Goal: Task Accomplishment & Management: Complete application form

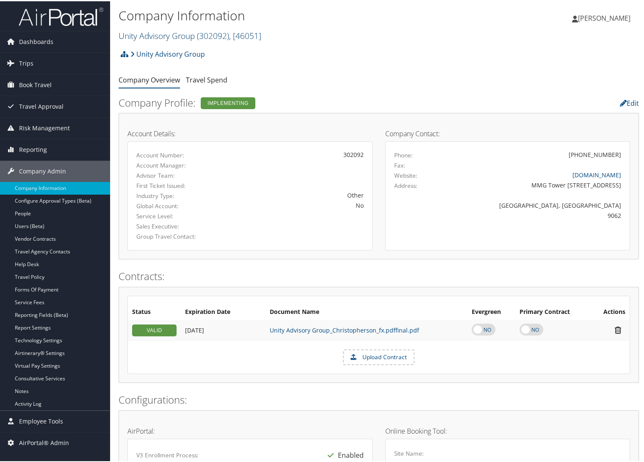
click at [146, 32] on link "Unity Advisory Group ( 302092 ) , [ 46051 ]" at bounding box center [190, 34] width 143 height 11
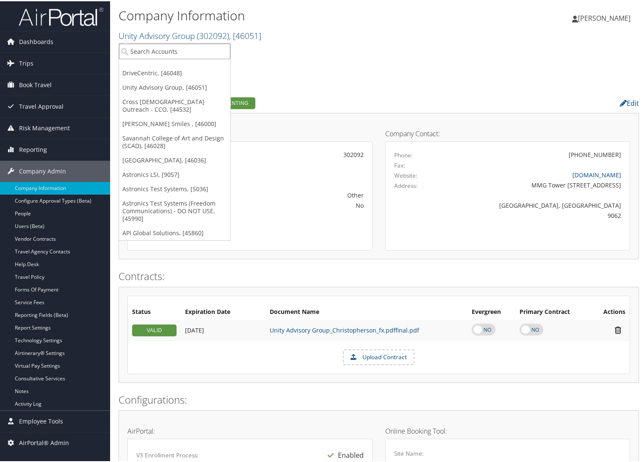
click at [146, 52] on input "search" at bounding box center [174, 50] width 111 height 16
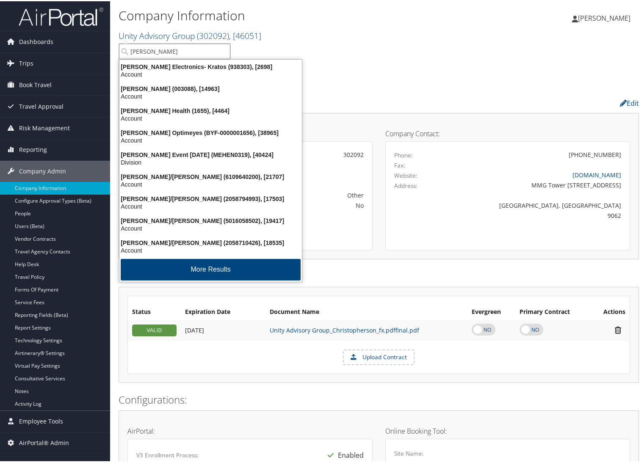
type input "henry fo"
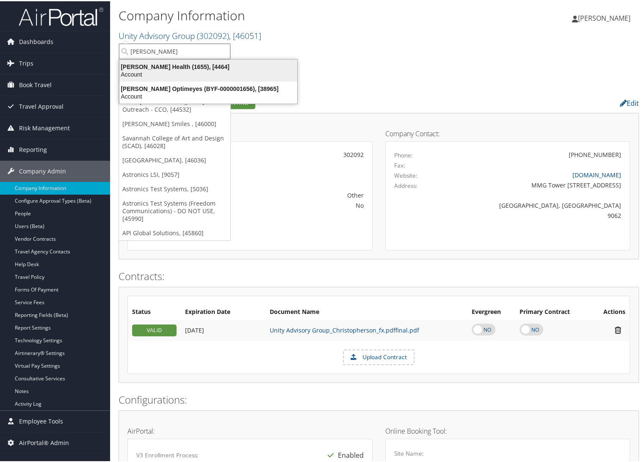
click at [225, 64] on div "Henry Ford Health (1655), [4464]" at bounding box center [208, 66] width 188 height 8
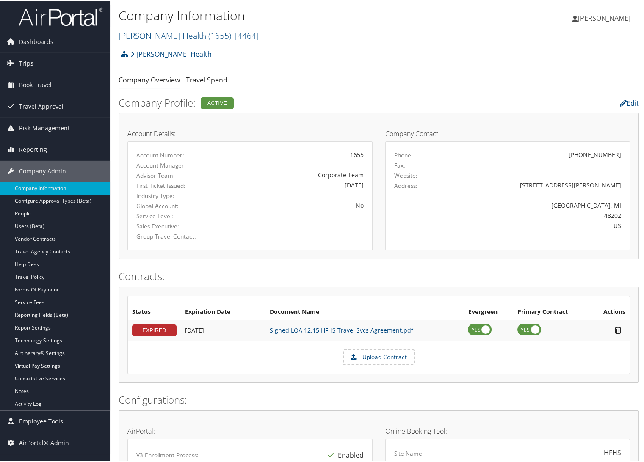
click at [84, 25] on img at bounding box center [61, 16] width 85 height 20
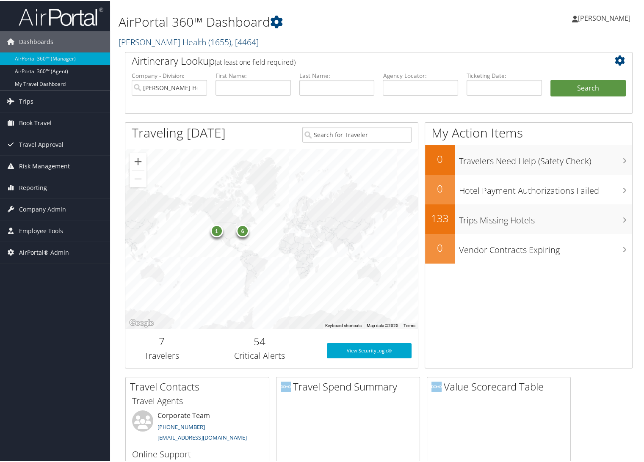
click at [148, 38] on link "Henry Ford Health ( 1655 ) , [ 4464 ]" at bounding box center [189, 40] width 140 height 11
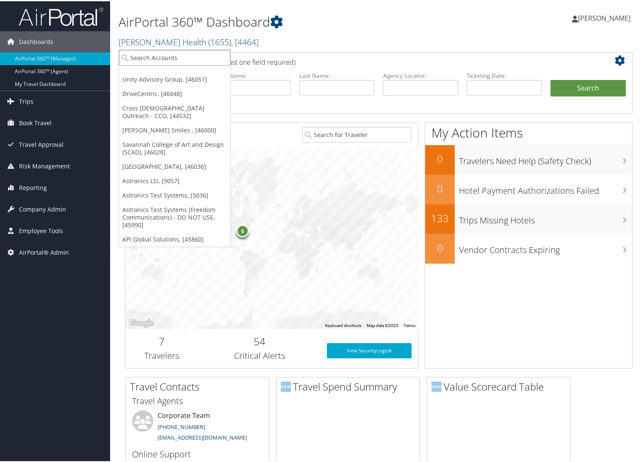
click at [145, 52] on input "search" at bounding box center [174, 57] width 111 height 16
type input "ch gu"
click at [146, 76] on div "Account" at bounding box center [186, 80] width 145 height 8
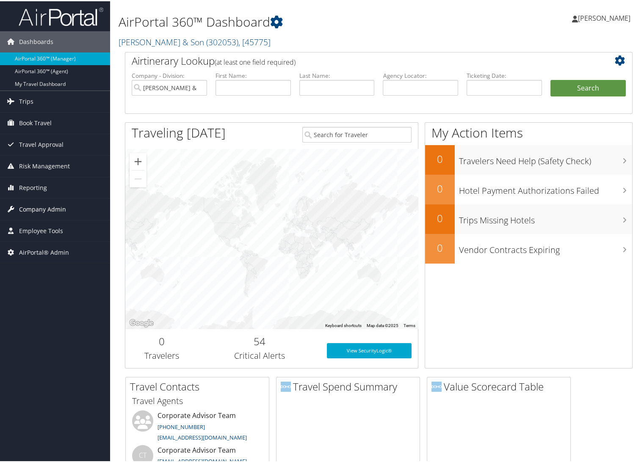
click at [40, 206] on span "Company Admin" at bounding box center [42, 208] width 47 height 21
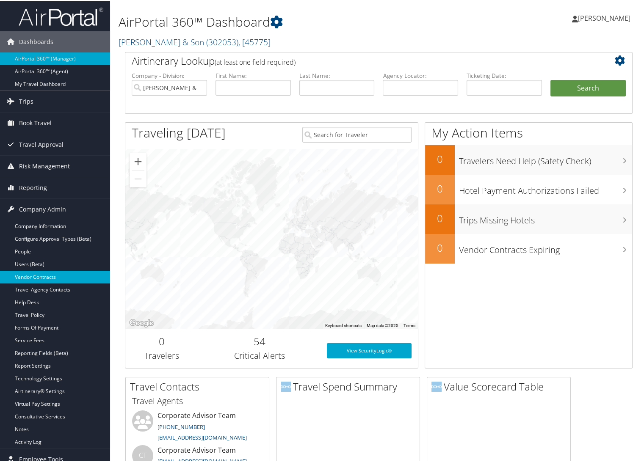
click at [61, 273] on link "Vendor Contracts" at bounding box center [55, 276] width 110 height 13
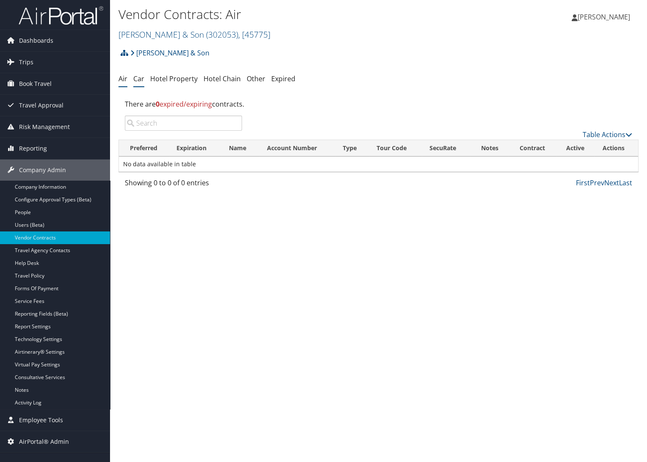
click at [137, 75] on link "Car" at bounding box center [138, 78] width 11 height 9
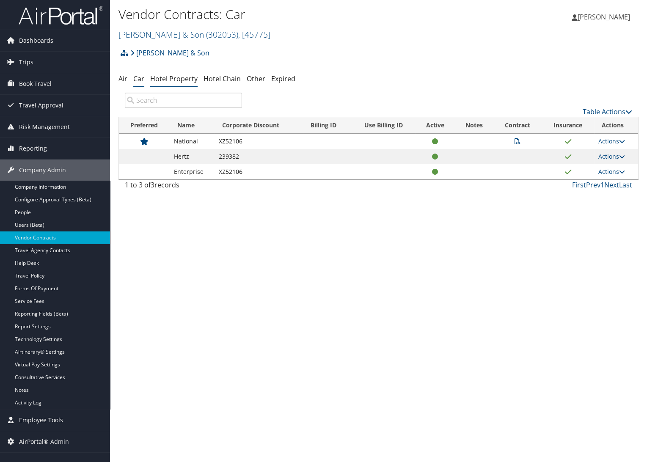
click at [174, 80] on link "Hotel Property" at bounding box center [173, 78] width 47 height 9
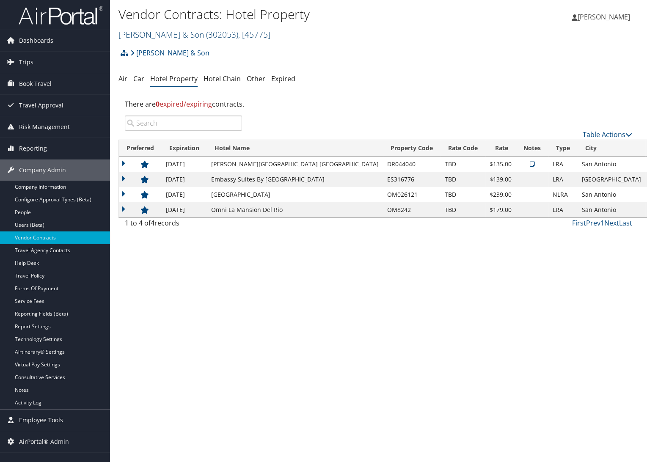
click at [162, 33] on link "CH Guenther & Son ( 302053 ) , [ 45775 ]" at bounding box center [195, 34] width 152 height 11
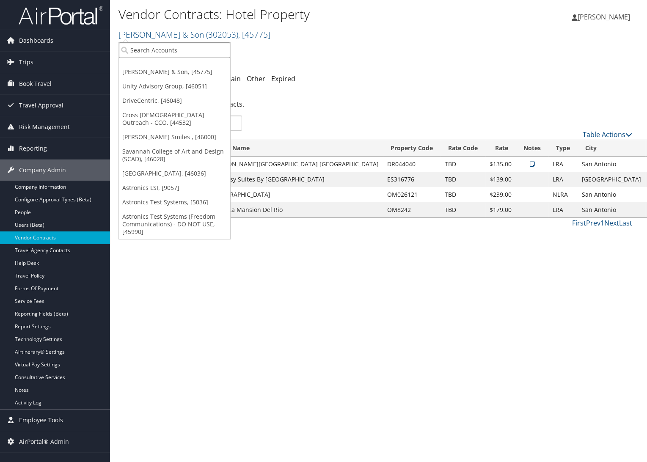
click at [159, 51] on input "search" at bounding box center [174, 50] width 111 height 16
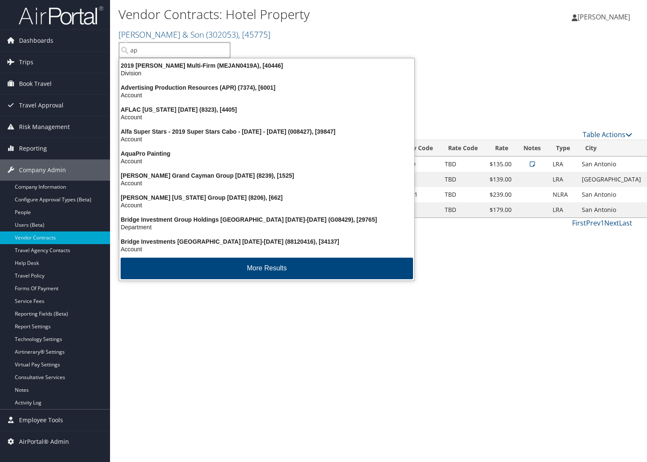
type input "api"
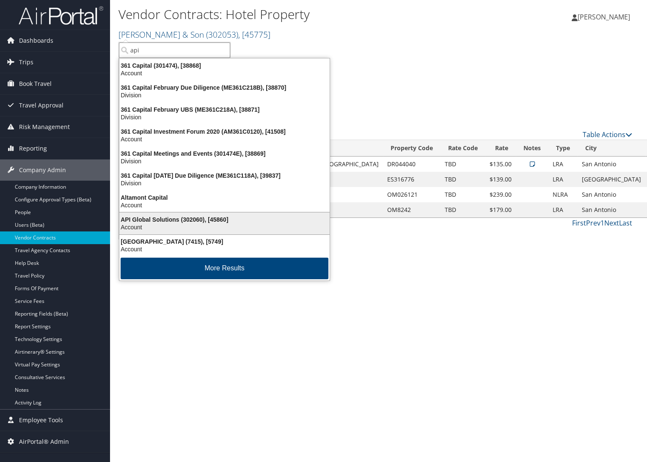
click at [180, 214] on div "API Global Solutions (302060), [45860] Account" at bounding box center [225, 223] width 208 height 19
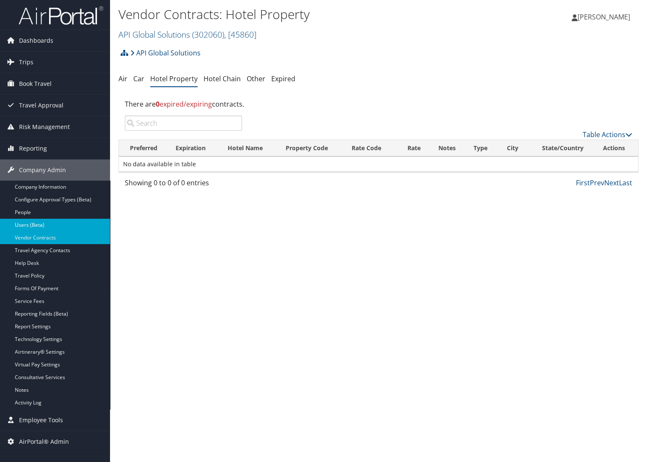
click at [46, 223] on link "Users (Beta)" at bounding box center [55, 225] width 110 height 13
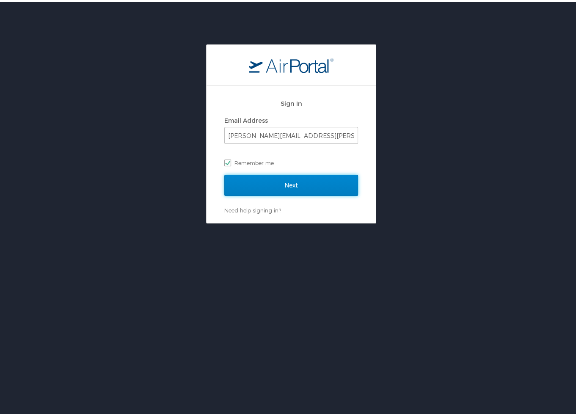
click at [305, 188] on input "Next" at bounding box center [291, 183] width 134 height 21
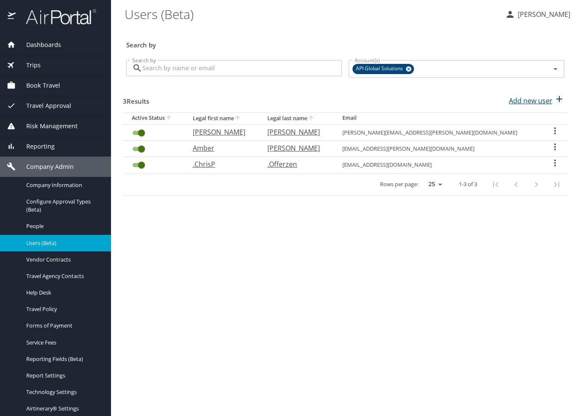
click at [538, 98] on p "Add new user" at bounding box center [530, 101] width 44 height 10
select select "US"
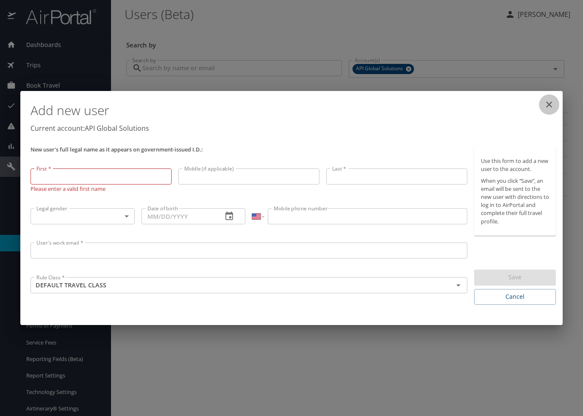
click at [550, 99] on icon "close" at bounding box center [549, 104] width 10 height 10
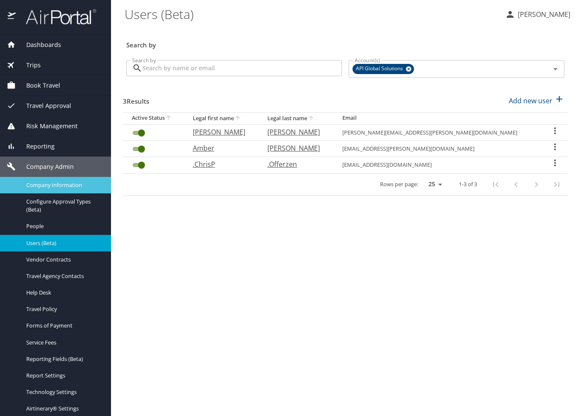
click at [65, 183] on span "Company Information" at bounding box center [63, 185] width 75 height 8
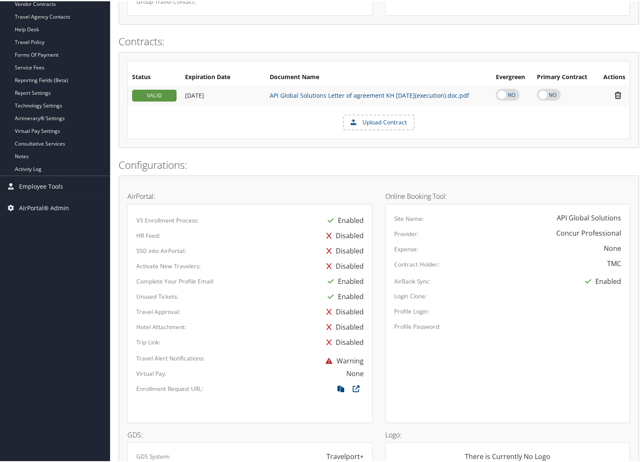
scroll to position [282, 0]
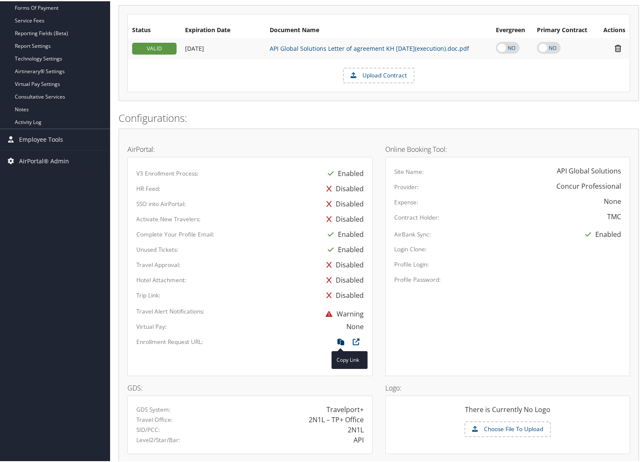
click at [336, 339] on icon at bounding box center [340, 342] width 15 height 11
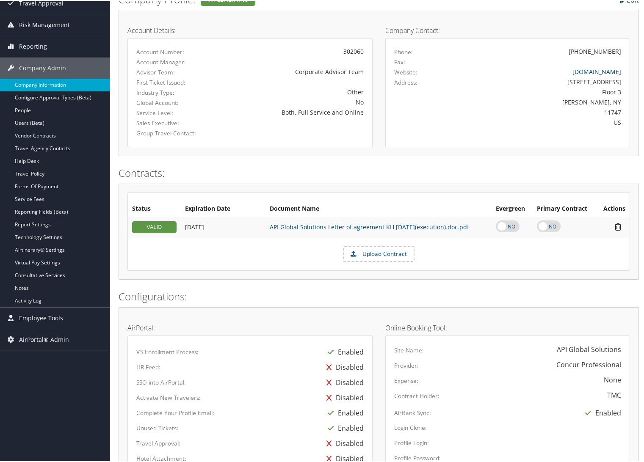
scroll to position [94, 0]
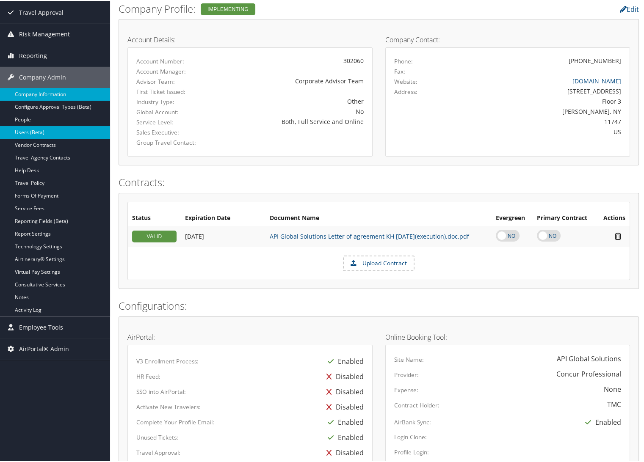
click at [49, 127] on link "Users (Beta)" at bounding box center [55, 131] width 110 height 13
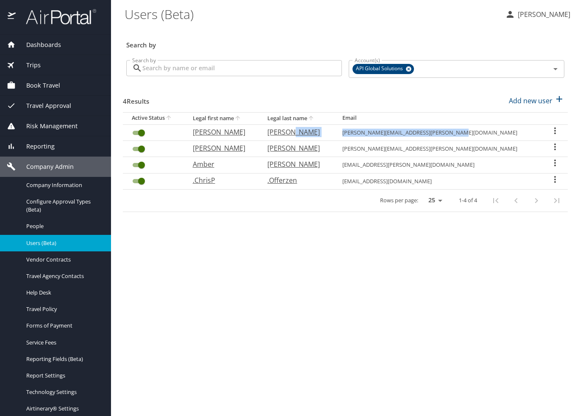
drag, startPoint x: 486, startPoint y: 131, endPoint x: 373, endPoint y: 130, distance: 113.0
click at [373, 130] on tr "[PERSON_NAME] [PERSON_NAME][EMAIL_ADDRESS][PERSON_NAME][DOMAIN_NAME]" at bounding box center [345, 132] width 445 height 16
copy tr "[PERSON_NAME][EMAIL_ADDRESS][PERSON_NAME][DOMAIN_NAME]"
click at [42, 228] on span "People" at bounding box center [63, 226] width 75 height 8
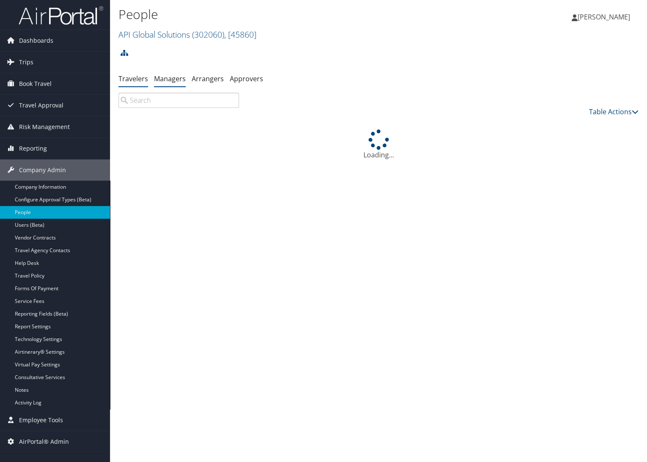
click at [166, 77] on link "Managers" at bounding box center [170, 78] width 32 height 9
click at [608, 122] on link "Add New Travel Manager" at bounding box center [579, 125] width 111 height 14
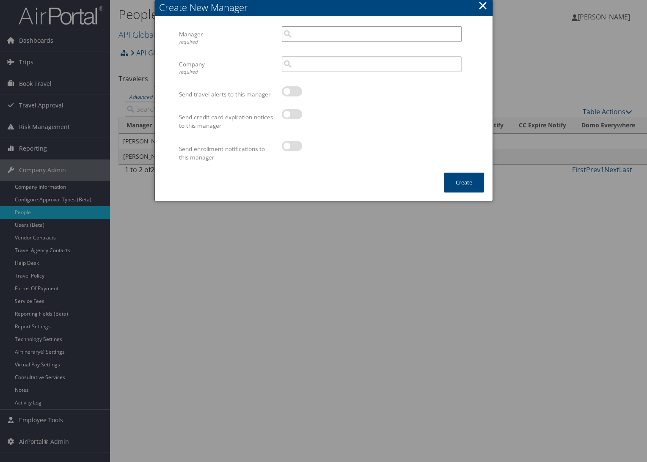
click at [295, 37] on input "search" at bounding box center [372, 34] width 180 height 16
paste input "[PERSON_NAME][EMAIL_ADDRESS][PERSON_NAME][DOMAIN_NAME]"
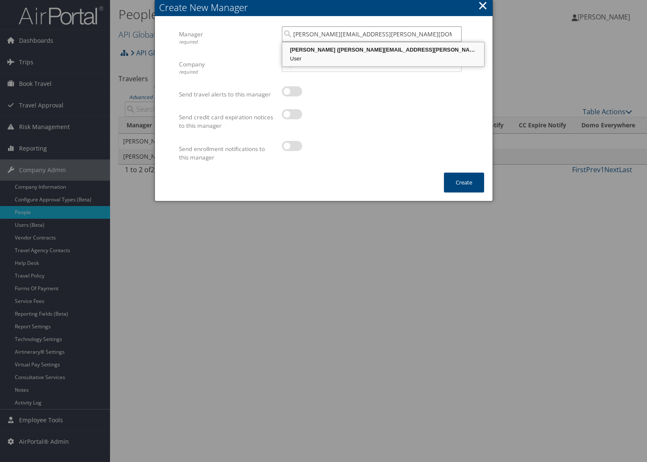
click at [348, 53] on div "[PERSON_NAME] ([PERSON_NAME][EMAIL_ADDRESS][PERSON_NAME][DOMAIN_NAME])" at bounding box center [383, 50] width 199 height 8
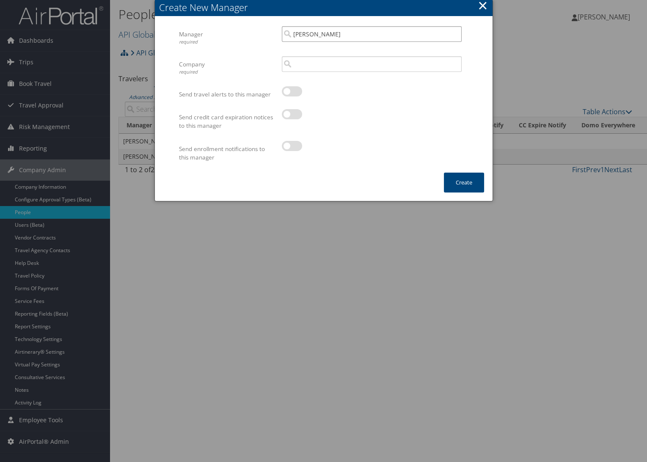
type input "[PERSON_NAME]"
click at [342, 63] on input "search" at bounding box center [372, 64] width 180 height 16
click at [342, 77] on div "API Global Solutions (302060)" at bounding box center [372, 80] width 177 height 8
type input "API Global Solutions"
click at [463, 175] on button "Create" at bounding box center [464, 183] width 40 height 20
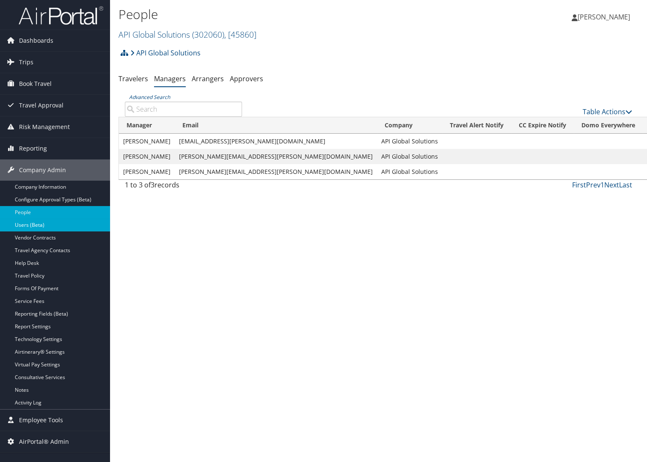
click at [33, 225] on link "Users (Beta)" at bounding box center [55, 225] width 110 height 13
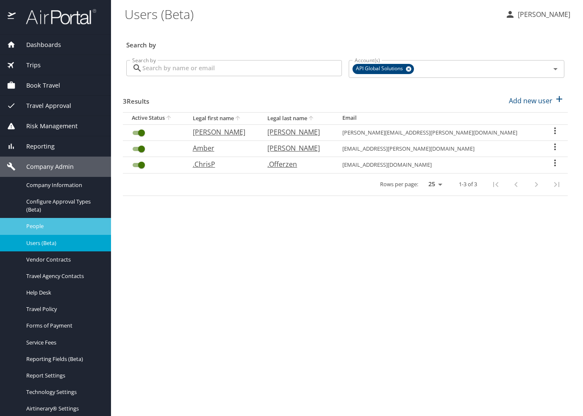
click at [45, 225] on span "People" at bounding box center [63, 226] width 75 height 8
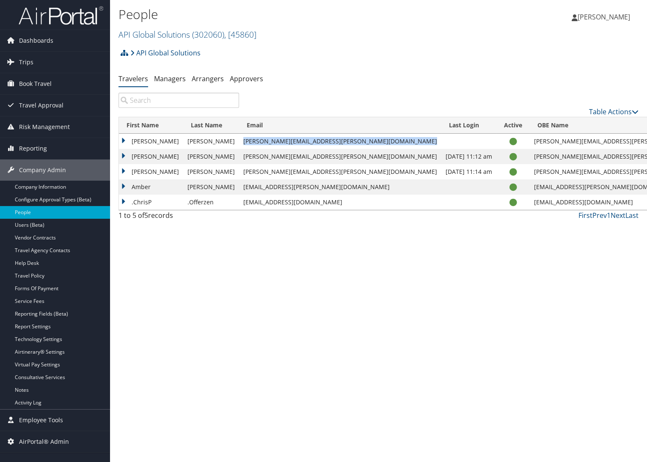
drag, startPoint x: 372, startPoint y: 147, endPoint x: 223, endPoint y: 141, distance: 149.1
click at [223, 141] on tr "Raymond Daponte raymond.daponte@apiglobalsolutions.com raymond.daponte@apigloba…" at bounding box center [444, 141] width 651 height 15
copy td "[PERSON_NAME][EMAIL_ADDRESS][PERSON_NAME][DOMAIN_NAME]"
click at [165, 79] on link "Managers" at bounding box center [170, 78] width 32 height 9
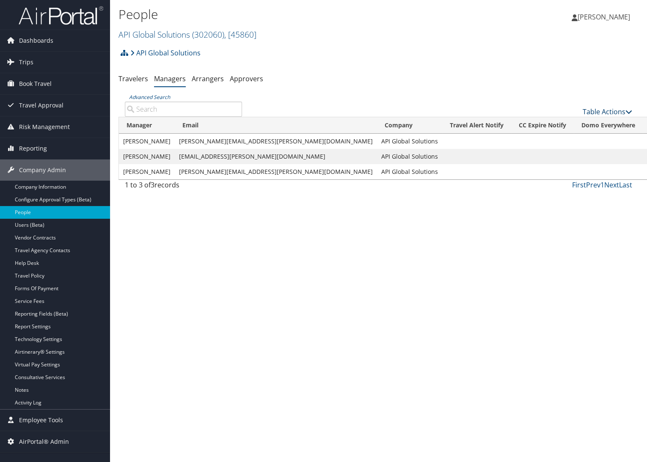
click at [616, 111] on link "Table Actions" at bounding box center [608, 111] width 50 height 9
click at [607, 122] on link "Add New Travel Manager" at bounding box center [579, 125] width 111 height 14
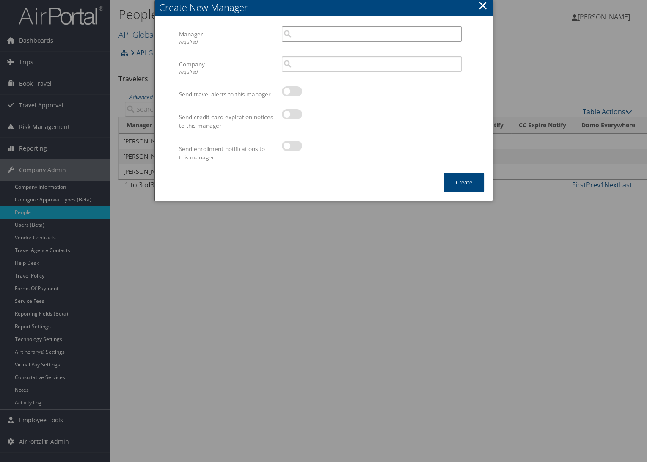
click at [357, 35] on input "search" at bounding box center [372, 34] width 180 height 16
paste input "[PERSON_NAME][EMAIL_ADDRESS][PERSON_NAME][DOMAIN_NAME]"
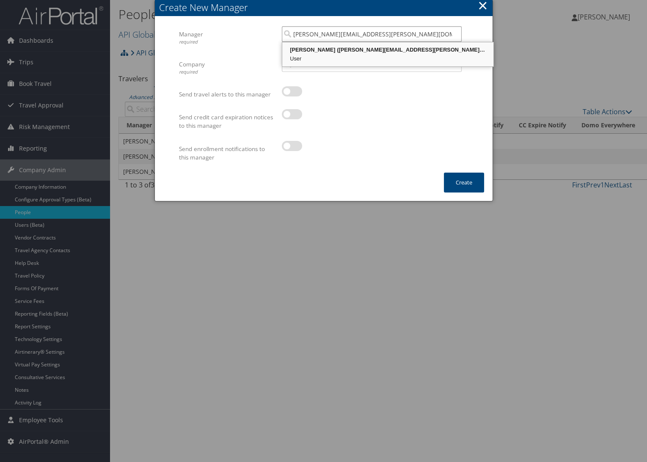
click at [356, 55] on div "User" at bounding box center [388, 59] width 209 height 8
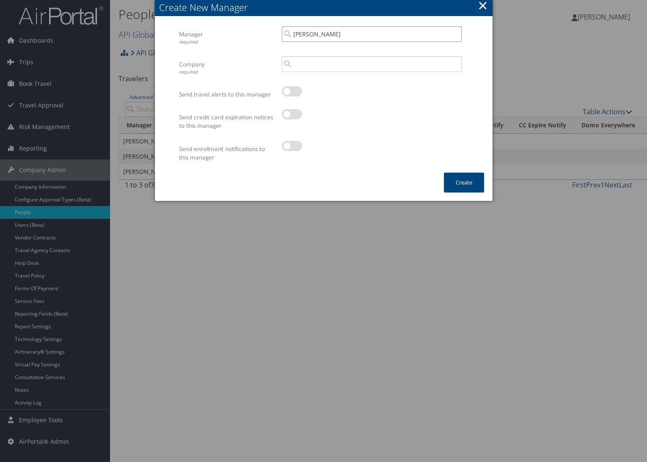
type input "[PERSON_NAME]"
click at [347, 62] on input "search" at bounding box center [372, 64] width 180 height 16
click at [354, 89] on div "Account" at bounding box center [372, 89] width 177 height 8
type input "API Global Solutions"
click at [361, 125] on div at bounding box center [372, 118] width 180 height 19
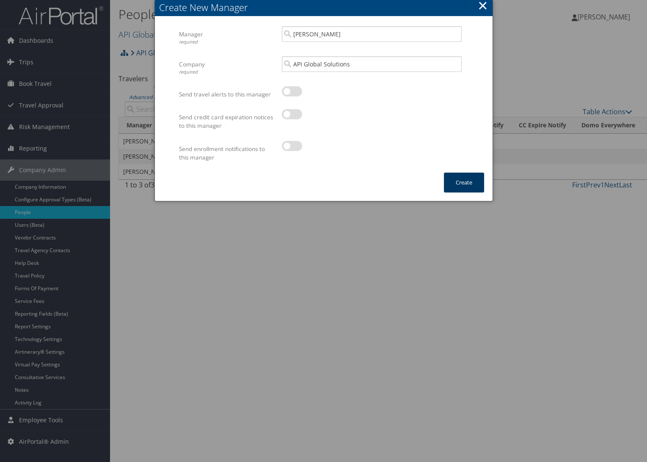
click at [460, 188] on button "Create" at bounding box center [464, 183] width 40 height 20
